Goal: Find specific page/section

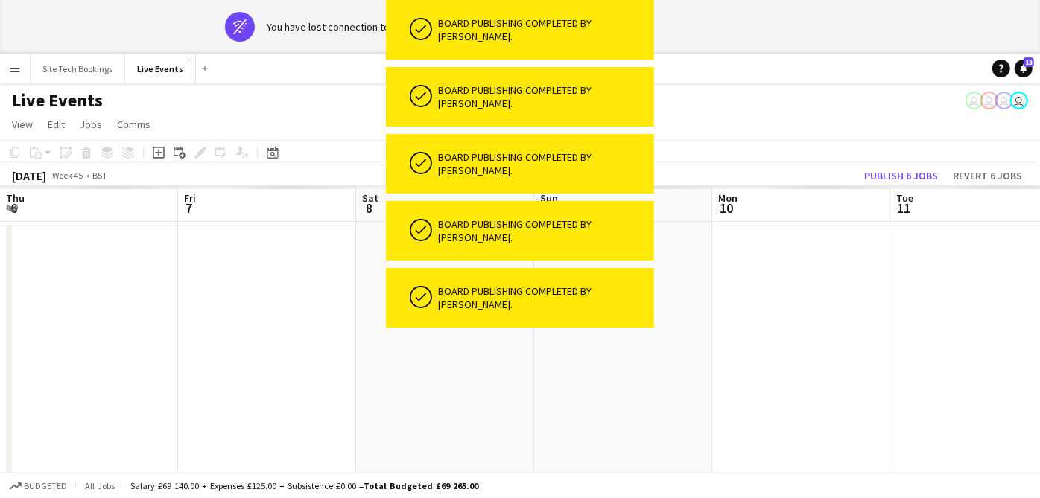
scroll to position [0, 584]
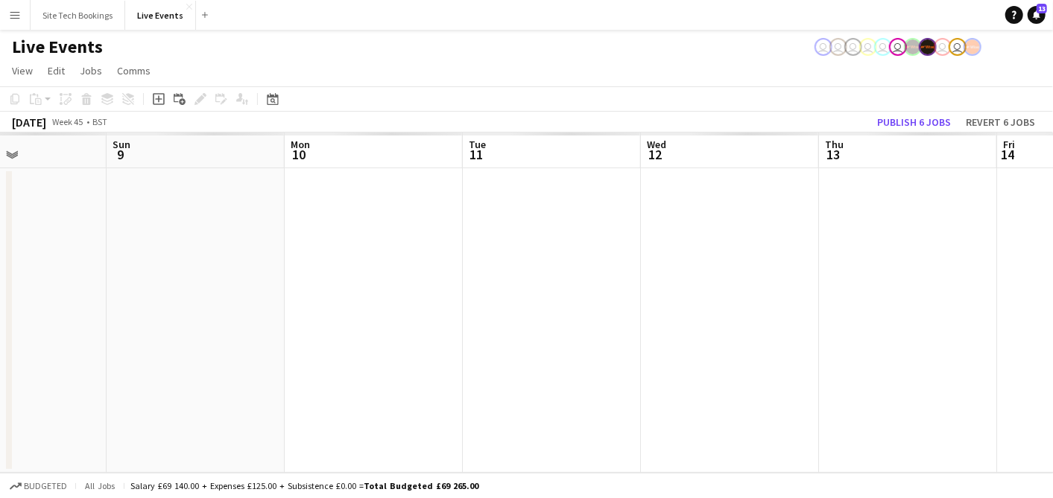
drag, startPoint x: 187, startPoint y: 343, endPoint x: 972, endPoint y: 393, distance: 786.2
click at [847, 374] on app-calendar-viewport "Thu 6 Fri 7 Sat 8 Sun 9 Mon 10 Tue 11 Wed 12 Thu 13 Fri 14 Sat 15 Sun 16" at bounding box center [526, 303] width 1053 height 341
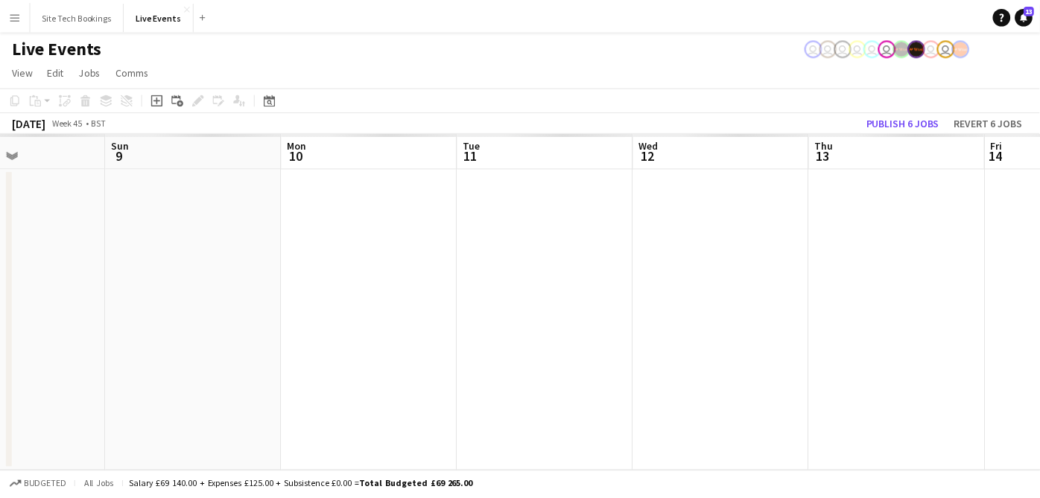
scroll to position [0, 458]
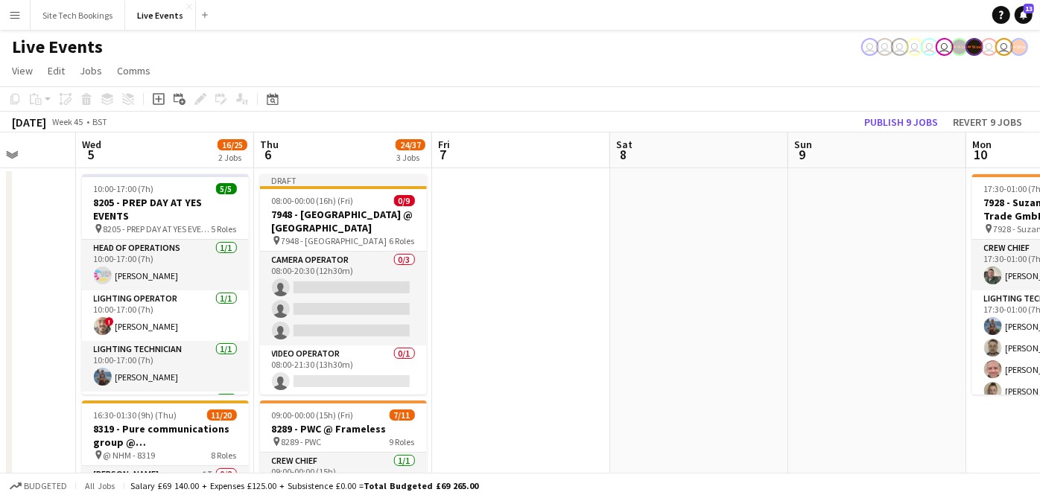
drag, startPoint x: 386, startPoint y: 343, endPoint x: 878, endPoint y: 358, distance: 492.0
click at [783, 364] on app-calendar-viewport "Sun 2 Mon 3 Tue 4 Wed 5 16/25 2 Jobs Thu 6 24/37 3 Jobs Fri 7 Sat 8 Sun 9 Mon 1…" at bounding box center [520, 505] width 1040 height 745
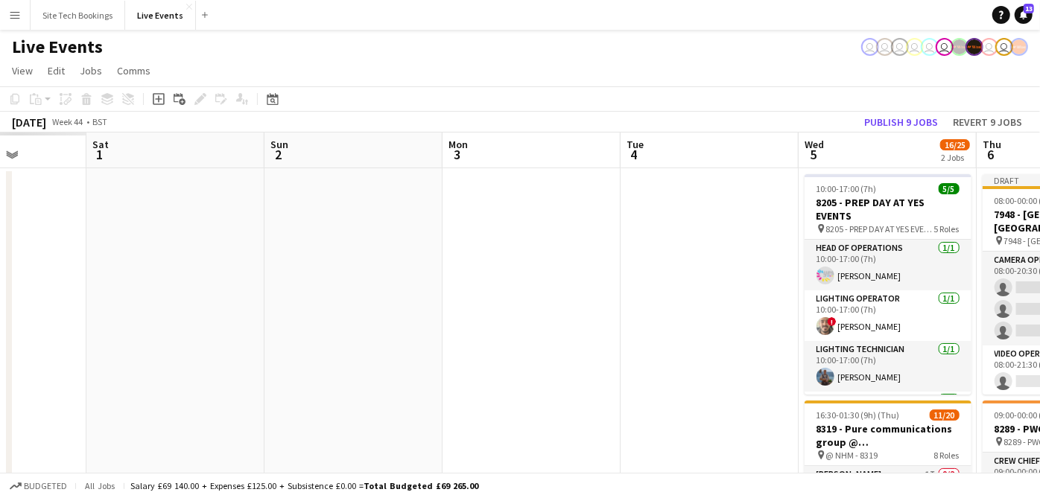
drag, startPoint x: 48, startPoint y: 349, endPoint x: 709, endPoint y: 358, distance: 661.0
click at [709, 358] on app-calendar-viewport "Thu 30 Fri 31 Sat 1 Sun 2 Mon 3 Tue 4 Wed 5 16/25 2 Jobs Thu 6 24/37 3 Jobs Fri…" at bounding box center [520, 505] width 1040 height 745
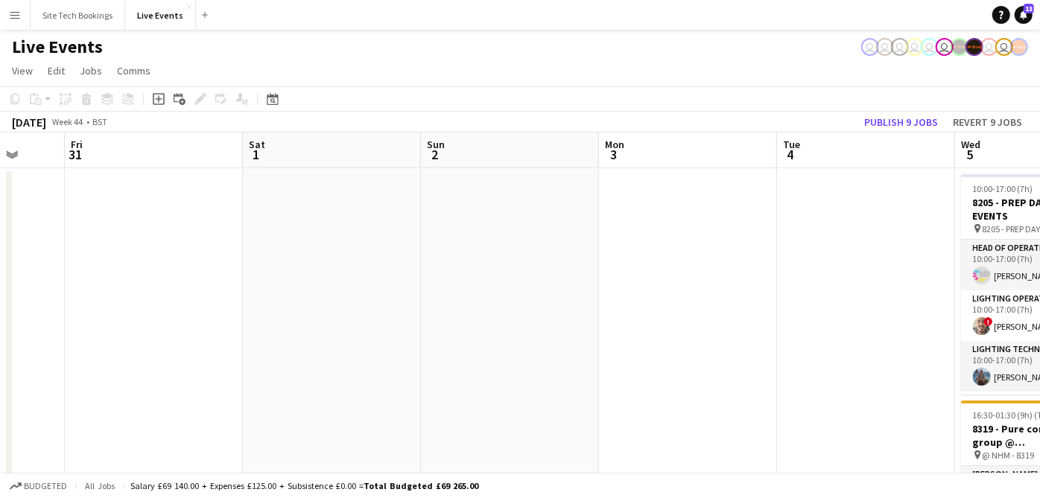
drag, startPoint x: 86, startPoint y: 328, endPoint x: 671, endPoint y: 335, distance: 585.7
click at [671, 335] on app-calendar-viewport "Tue 28 Wed 29 Thu 30 Fri 31 Sat 1 Sun 2 Mon 3 Tue 4 Wed 5 16/25 2 Jobs Thu 6 24…" at bounding box center [520, 505] width 1040 height 745
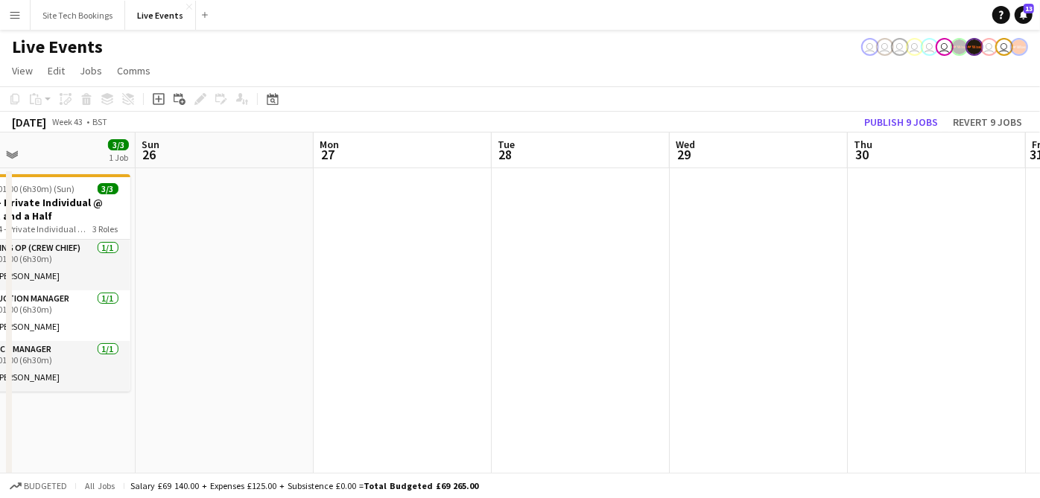
drag, startPoint x: 323, startPoint y: 324, endPoint x: 881, endPoint y: 349, distance: 557.9
click at [788, 341] on app-calendar-viewport "Thu 23 Fri 24 Sat 25 3/3 1 Job Sun 26 Mon 27 Tue 28 Wed 29 Thu 30 Fri 31 Sat 1 …" at bounding box center [520, 505] width 1040 height 745
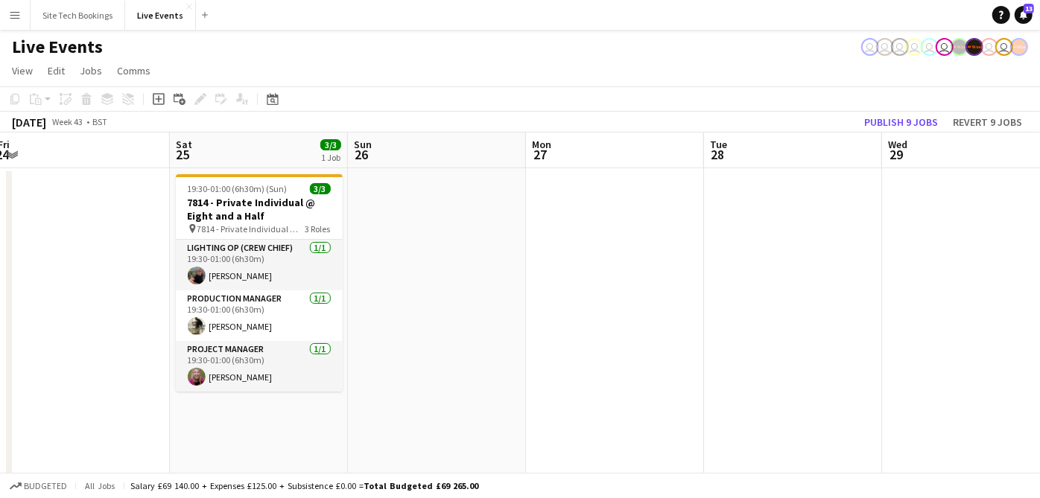
drag, startPoint x: 90, startPoint y: 326, endPoint x: 507, endPoint y: 294, distance: 418.6
click at [455, 297] on app-calendar-viewport "Wed 22 15/15 2 Jobs Thu 23 9/10 1 Job Fri 24 Sat 25 3/3 1 Job Sun 26 Mon 27 Tue…" at bounding box center [520, 505] width 1040 height 745
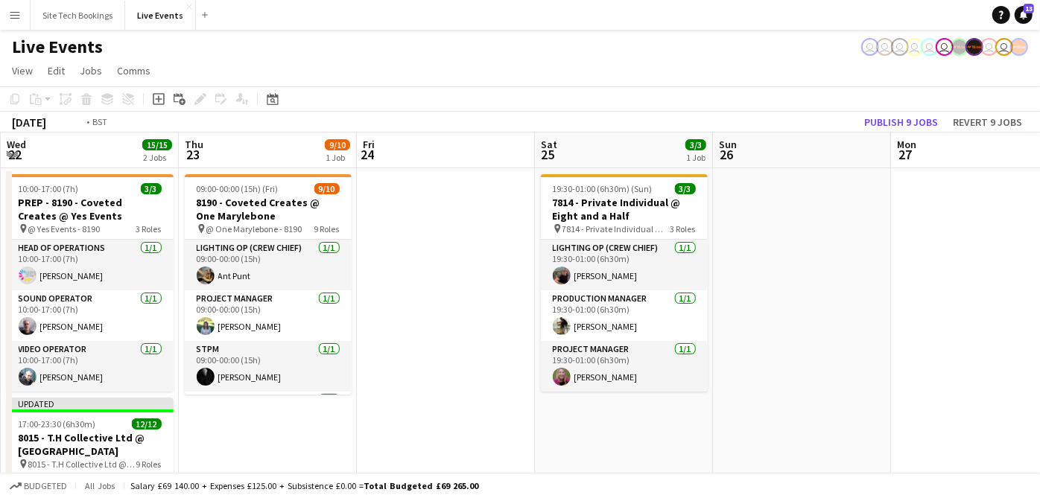
scroll to position [0, 308]
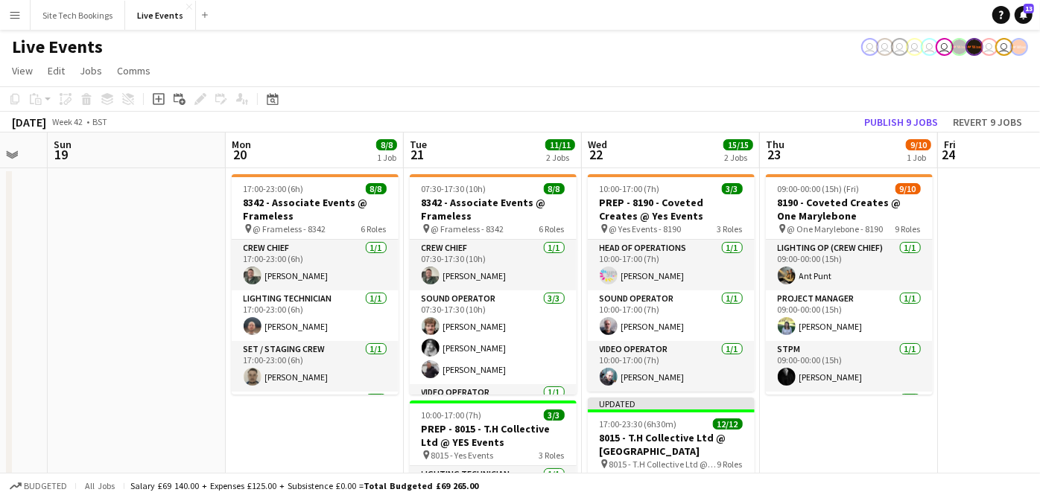
drag, startPoint x: 389, startPoint y: 247, endPoint x: 1052, endPoint y: 145, distance: 670.9
click at [1039, 146] on html "Menu Boards Boards Boards All jobs Status Workforce Workforce My Workforce Recr…" at bounding box center [520, 451] width 1040 height 903
drag, startPoint x: 41, startPoint y: 255, endPoint x: 778, endPoint y: 255, distance: 736.9
click at [724, 256] on app-calendar-viewport "Fri 17 1/1 1 Job Sat 18 Sun 19 Mon 20 8/8 1 Job Tue 21 11/11 2 Jobs Wed 22 15/1…" at bounding box center [520, 505] width 1040 height 745
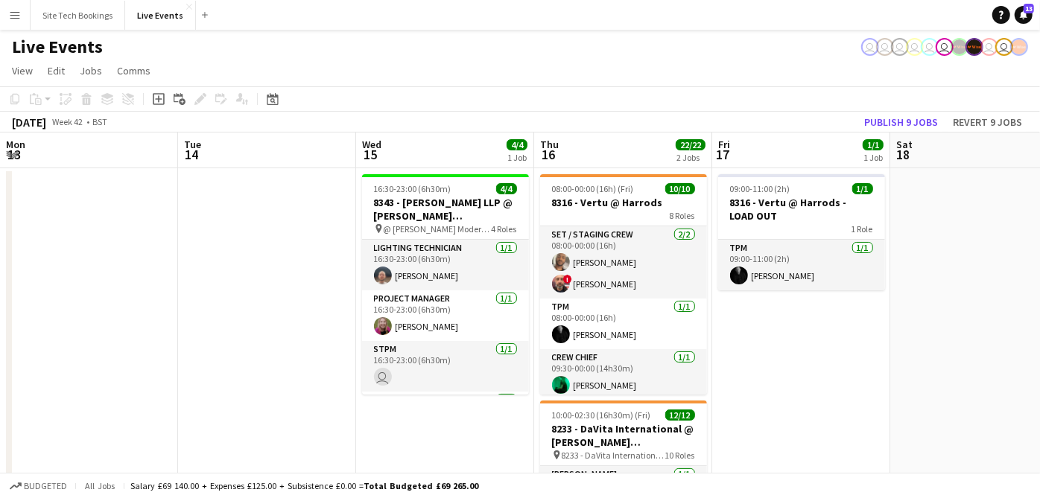
scroll to position [0, 355]
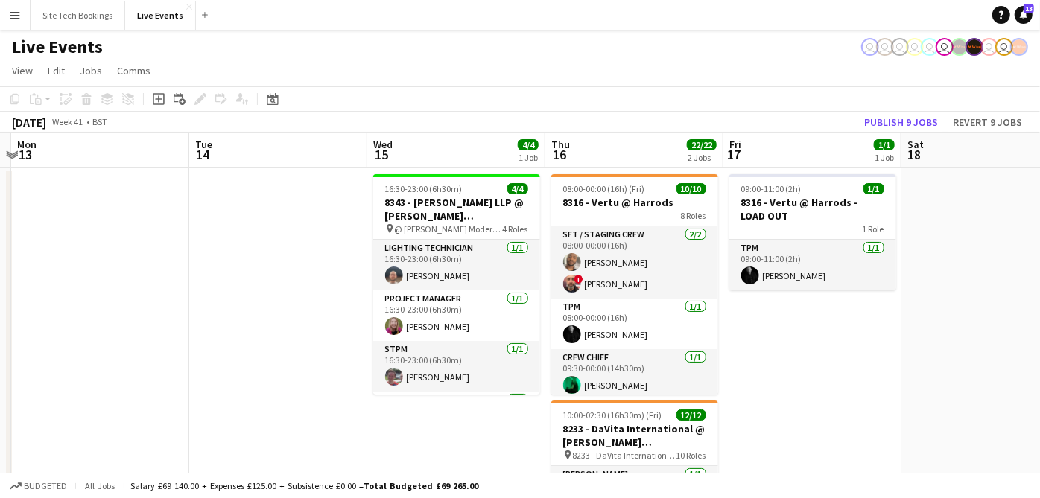
drag, startPoint x: 440, startPoint y: 409, endPoint x: 1052, endPoint y: 417, distance: 612.5
click at [1039, 435] on html "Menu Boards Boards Boards All jobs Status Workforce Workforce My Workforce Recr…" at bounding box center [520, 451] width 1040 height 903
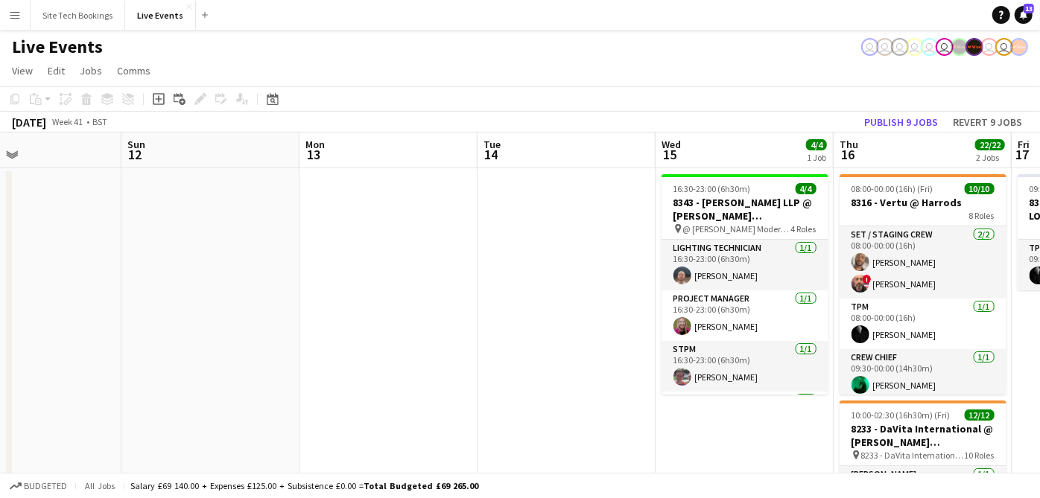
drag, startPoint x: 154, startPoint y: 298, endPoint x: 641, endPoint y: 370, distance: 491.8
click at [641, 370] on app-calendar-viewport "Thu 9 Fri 10 Sat 11 Sun 12 Mon 13 Tue 14 Wed 15 4/4 1 Job Thu 16 22/22 2 Jobs F…" at bounding box center [520, 505] width 1040 height 745
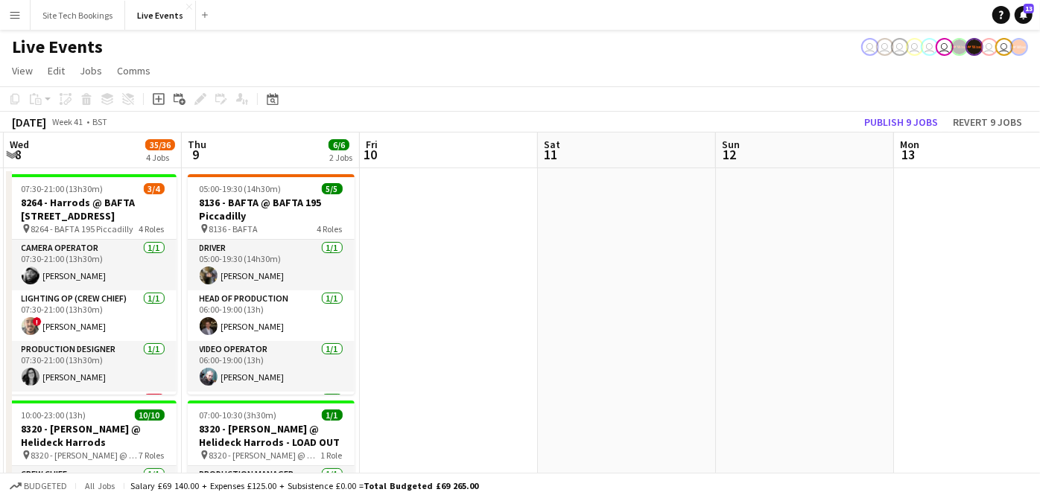
scroll to position [0, 308]
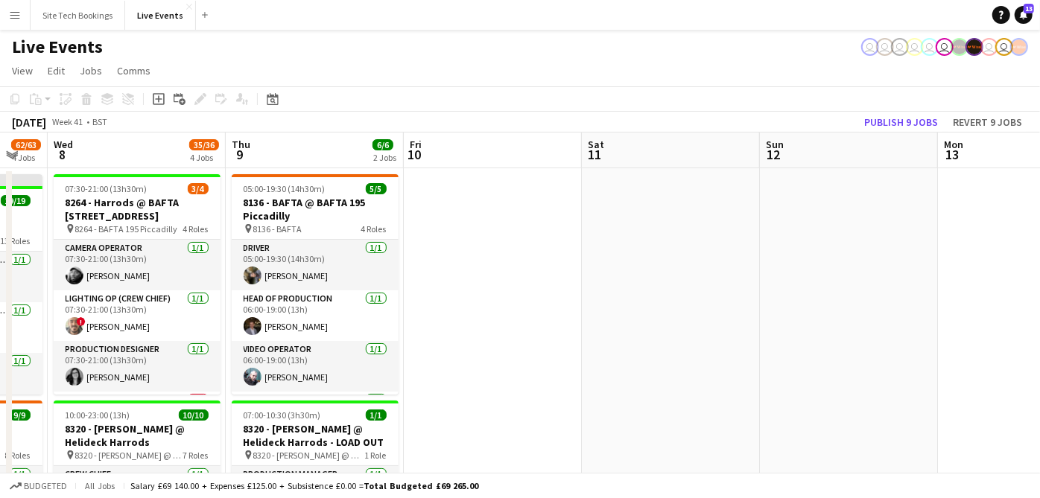
drag, startPoint x: 295, startPoint y: 328, endPoint x: 696, endPoint y: 376, distance: 403.8
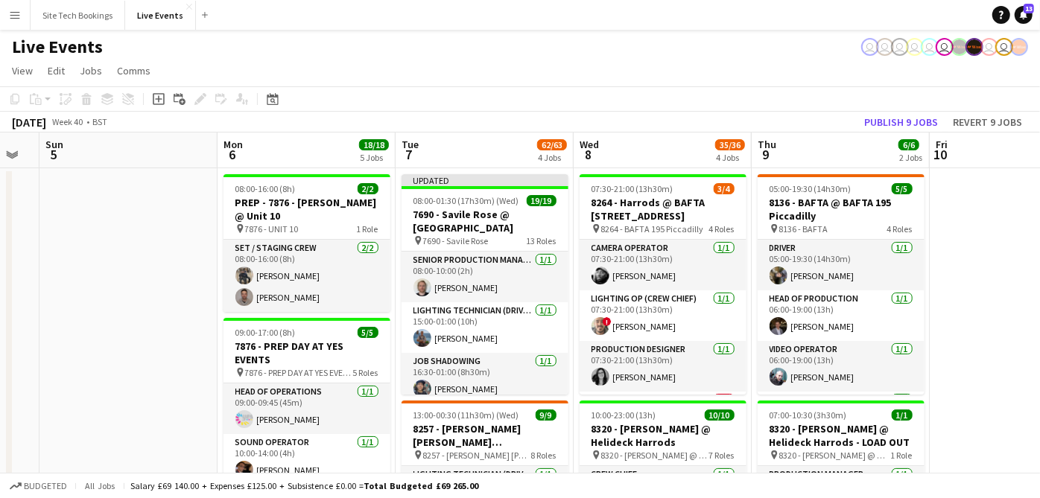
scroll to position [0, 447]
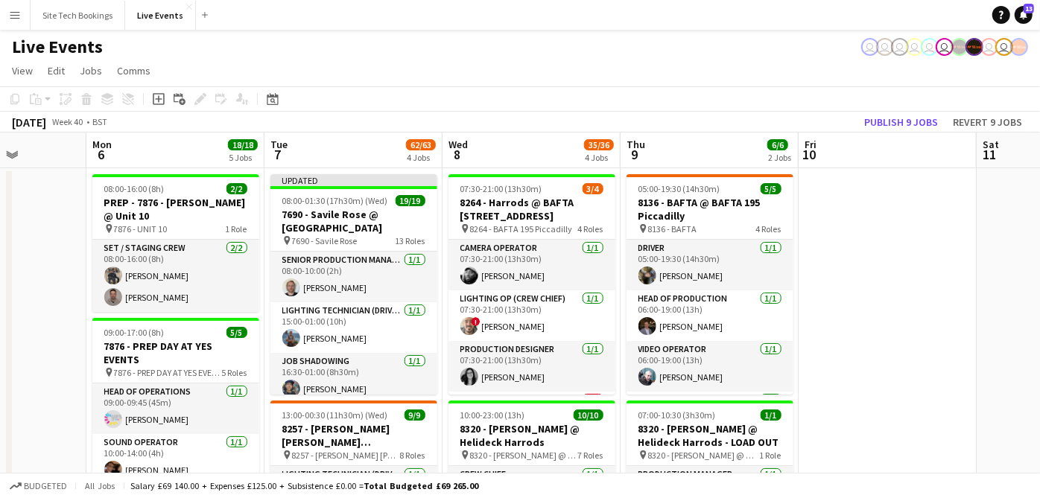
drag, startPoint x: 668, startPoint y: 436, endPoint x: 887, endPoint y: 431, distance: 218.4
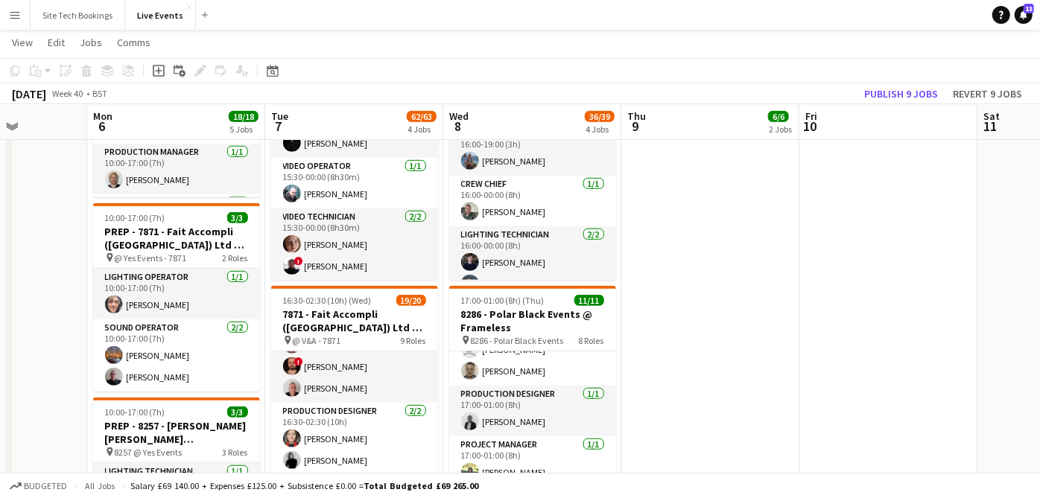
scroll to position [113, 0]
